Goal: Information Seeking & Learning: Compare options

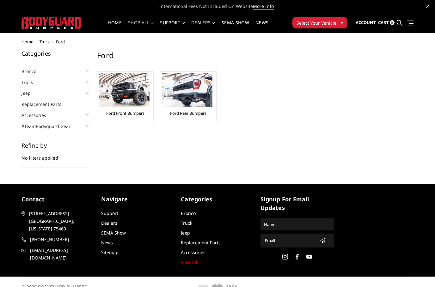
click at [87, 84] on div at bounding box center [87, 82] width 8 height 8
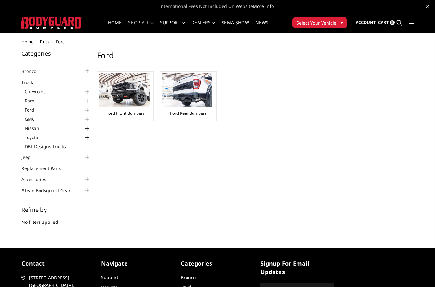
click at [88, 109] on div at bounding box center [87, 111] width 8 height 8
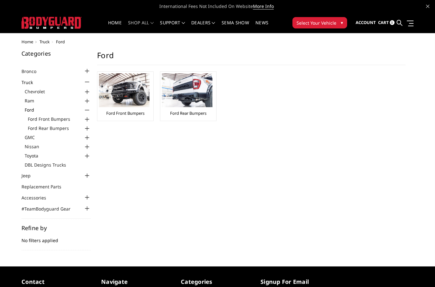
click at [87, 120] on div at bounding box center [87, 120] width 8 height 8
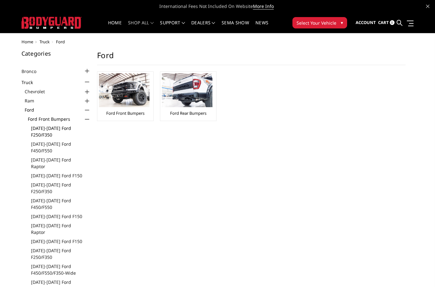
click at [52, 127] on link "[DATE]-[DATE] Ford F250/F350" at bounding box center [61, 131] width 60 height 13
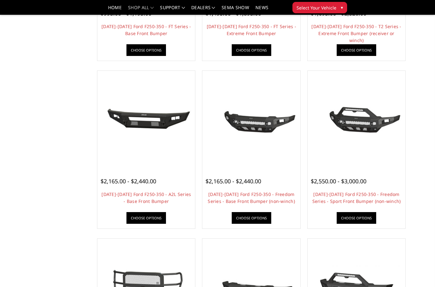
scroll to position [176, 0]
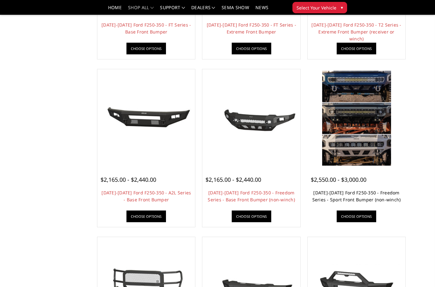
click at [351, 202] on link "[DATE]-[DATE] Ford F250-350 - Freedom Series - Sport Front Bumper (non-winch)" at bounding box center [357, 196] width 89 height 13
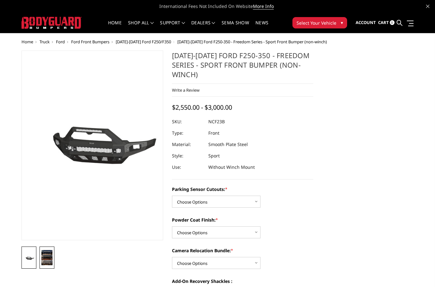
click at [47, 259] on img at bounding box center [46, 257] width 11 height 15
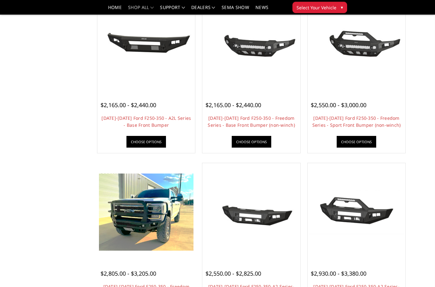
scroll to position [251, 0]
click at [145, 287] on link "[DATE]-[DATE] Ford F250-350 - Freedom Series - Extreme Front Bumper" at bounding box center [146, 290] width 86 height 13
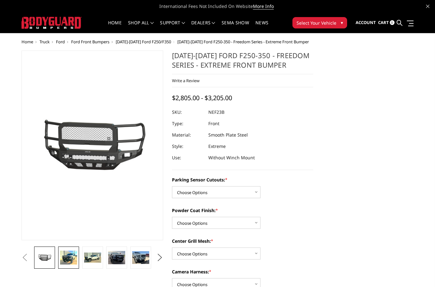
click at [72, 258] on img at bounding box center [68, 258] width 17 height 14
